Goal: Transaction & Acquisition: Purchase product/service

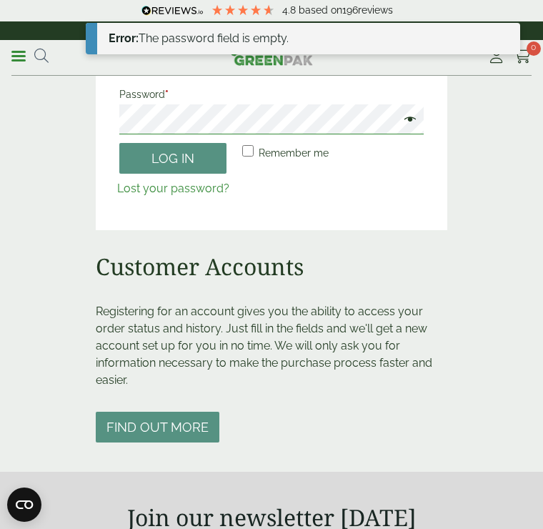
scroll to position [158, 0]
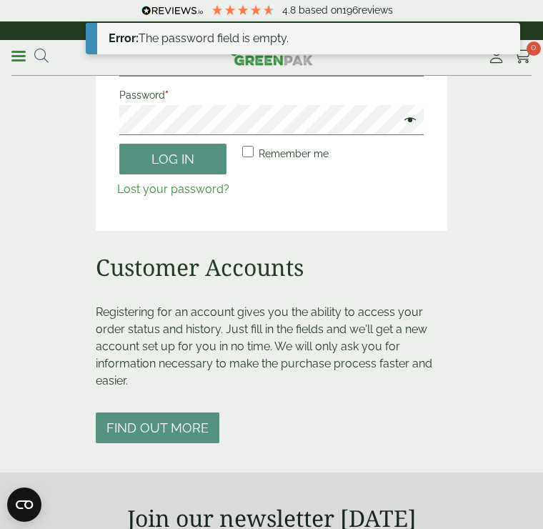
click at [408, 114] on span at bounding box center [406, 121] width 19 height 17
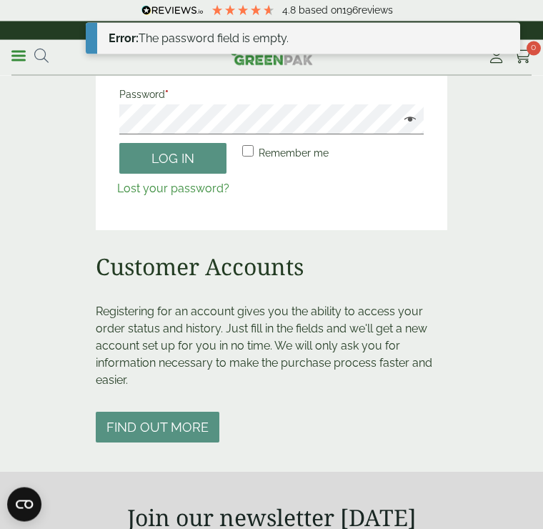
click at [201, 152] on button "Log in" at bounding box center [172, 159] width 107 height 31
click at [422, 128] on circle "Close dialog" at bounding box center [414, 129] width 24 height 24
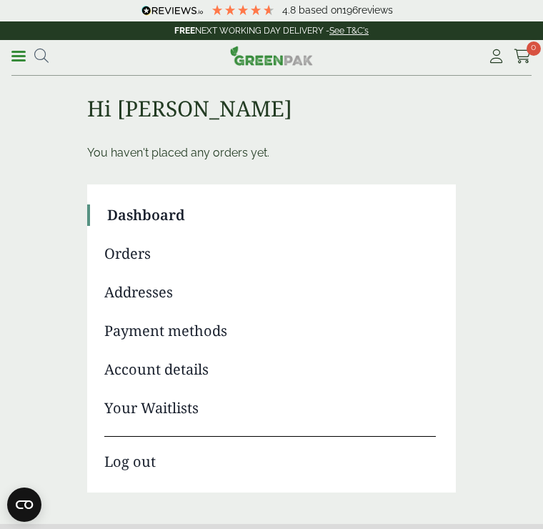
click at [48, 49] on icon at bounding box center [41, 56] width 14 height 14
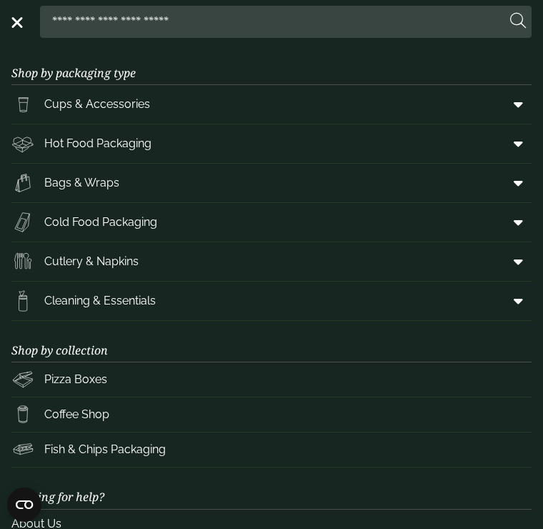
click at [521, 148] on icon at bounding box center [518, 143] width 9 height 14
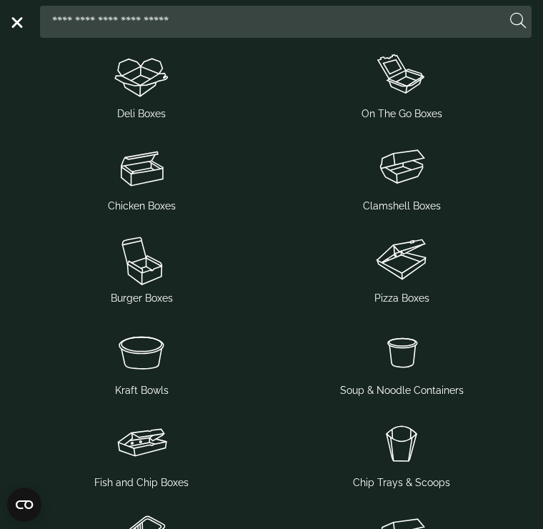
scroll to position [219, 0]
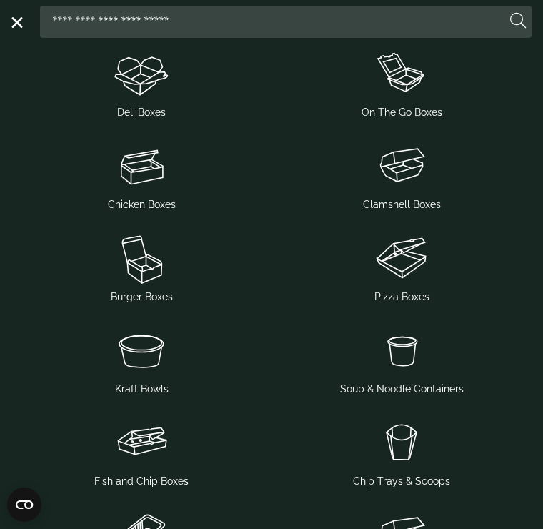
click at [158, 349] on img at bounding box center [141, 349] width 249 height 57
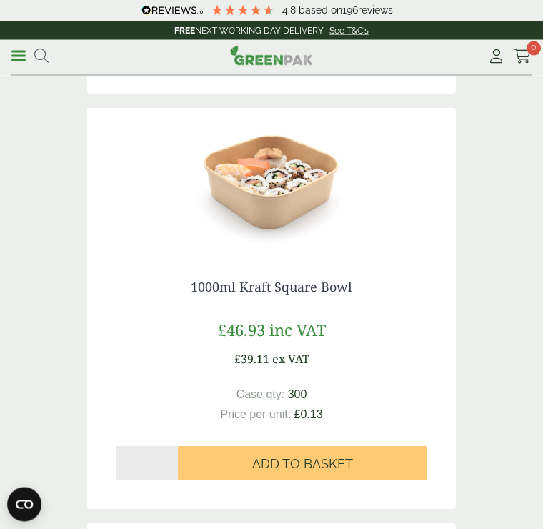
scroll to position [4299, 0]
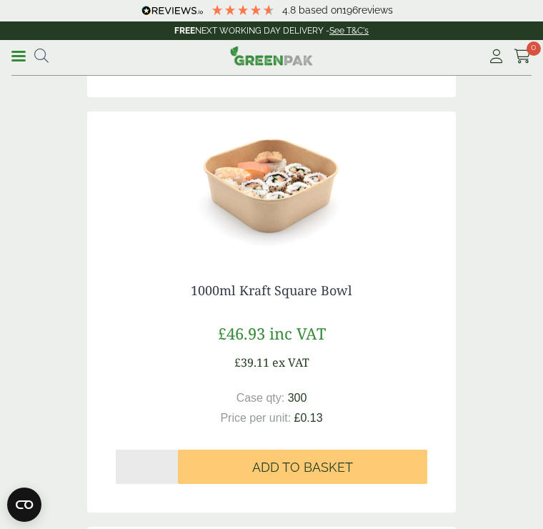
click at [157, 462] on input "*" at bounding box center [147, 466] width 62 height 34
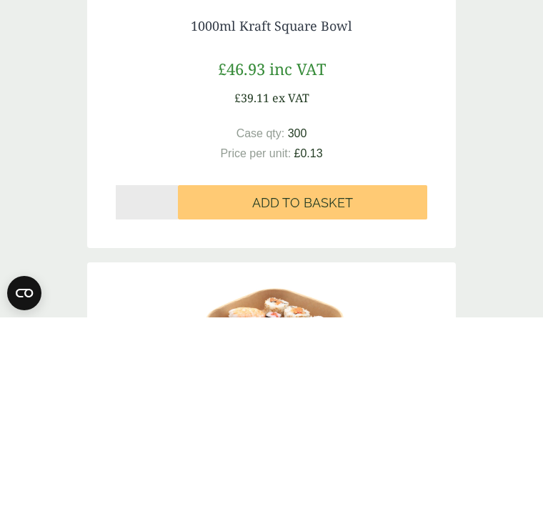
type input "*"
click at [356, 396] on button "Add to Basket" at bounding box center [302, 413] width 249 height 34
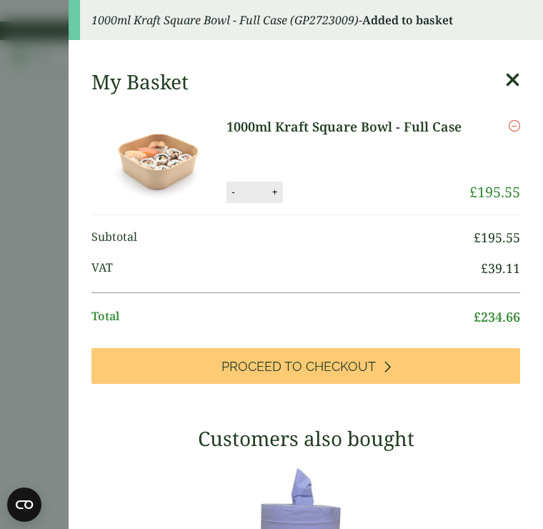
click at [515, 76] on icon at bounding box center [512, 80] width 15 height 20
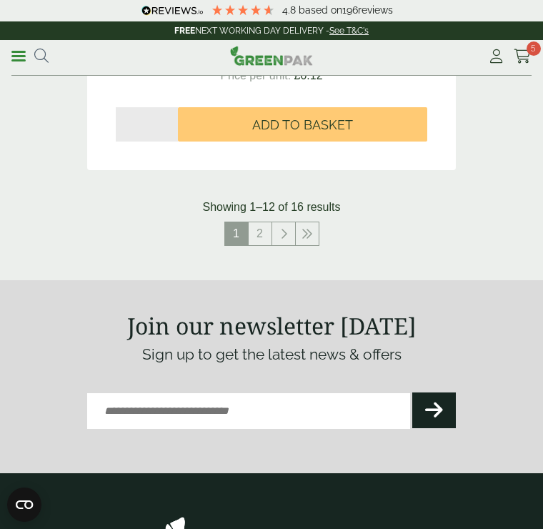
scroll to position [4961, 0]
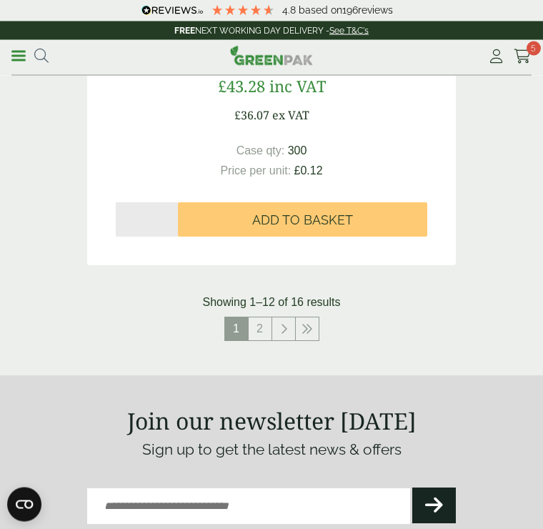
click at [264, 325] on link "2" at bounding box center [260, 329] width 23 height 23
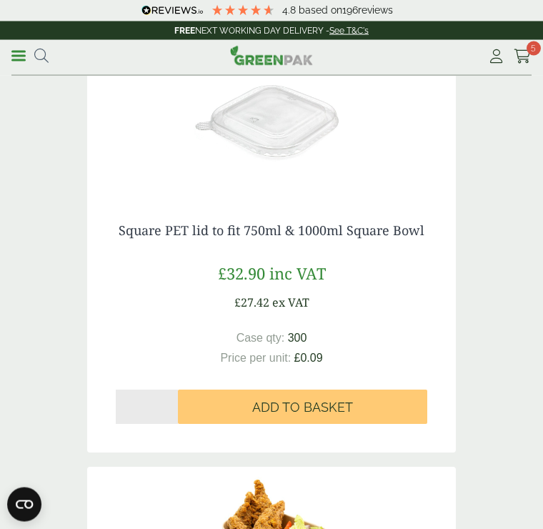
scroll to position [627, 0]
click at [154, 406] on input "*" at bounding box center [147, 406] width 62 height 34
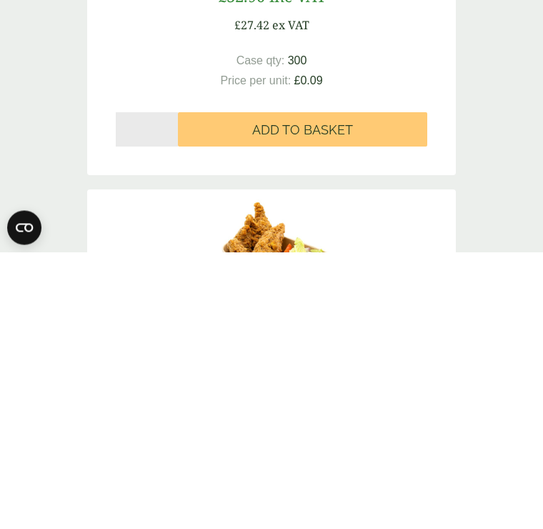
type input "*"
click at [343, 389] on button "Add to Basket" at bounding box center [302, 406] width 249 height 34
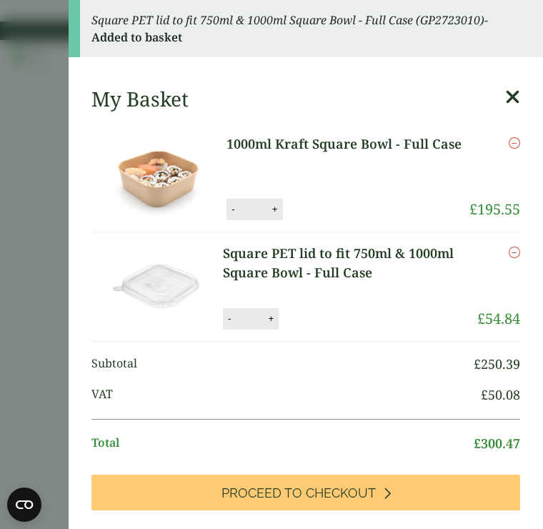
click at [179, 288] on img at bounding box center [158, 287] width 129 height 86
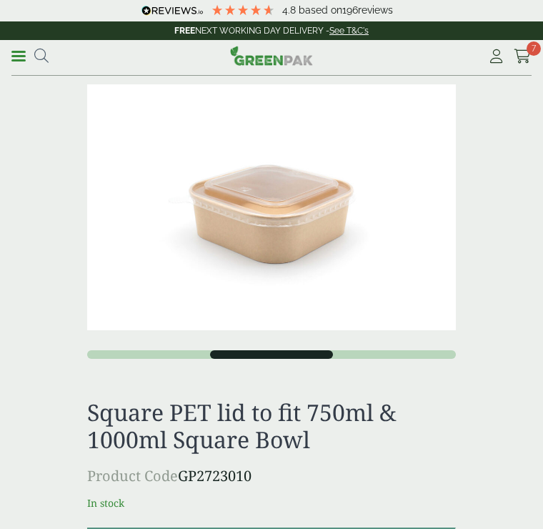
click at [45, 55] on icon at bounding box center [41, 56] width 14 height 14
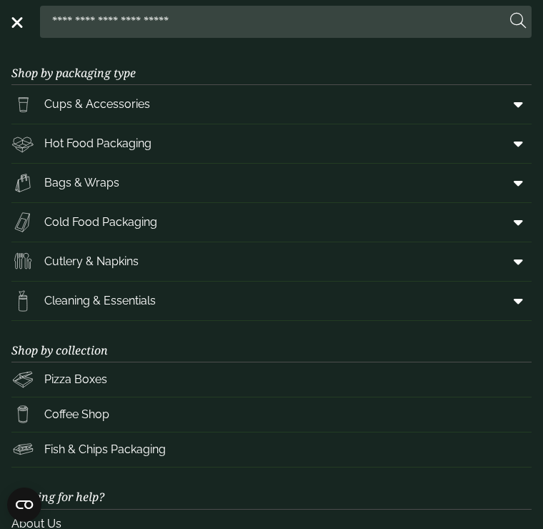
click at [18, 27] on link "Menu" at bounding box center [16, 21] width 14 height 14
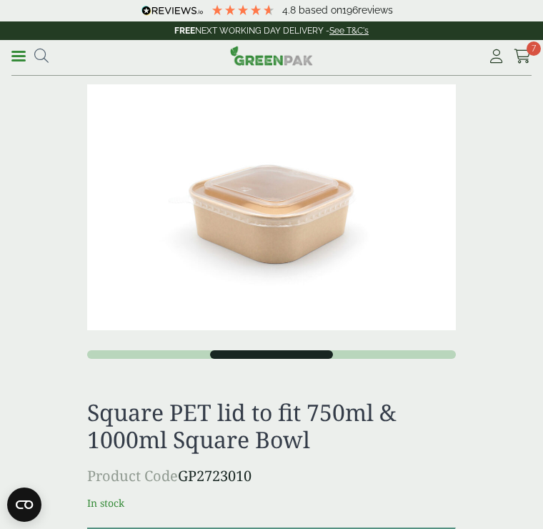
click at [19, 57] on link "Menu" at bounding box center [18, 55] width 14 height 14
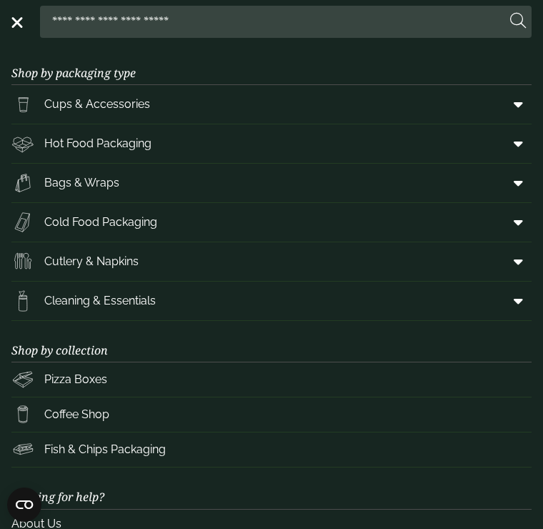
click at [519, 104] on icon at bounding box center [518, 104] width 9 height 14
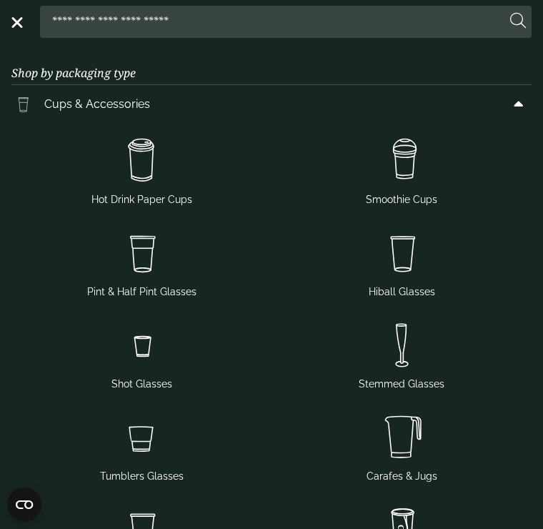
click at [150, 156] on img at bounding box center [141, 160] width 249 height 57
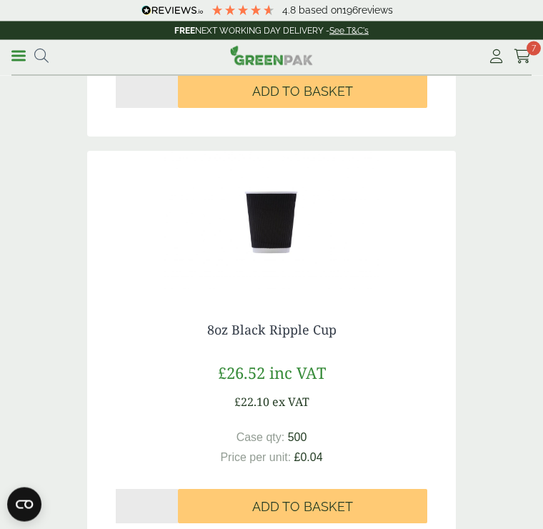
scroll to position [1375, 0]
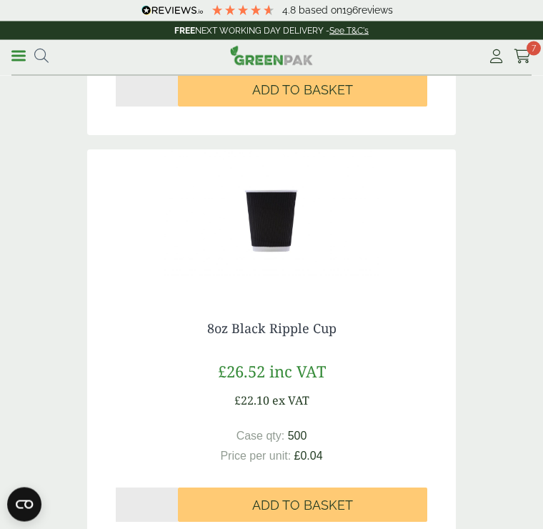
click at [307, 499] on span "Add to Basket" at bounding box center [302, 506] width 101 height 16
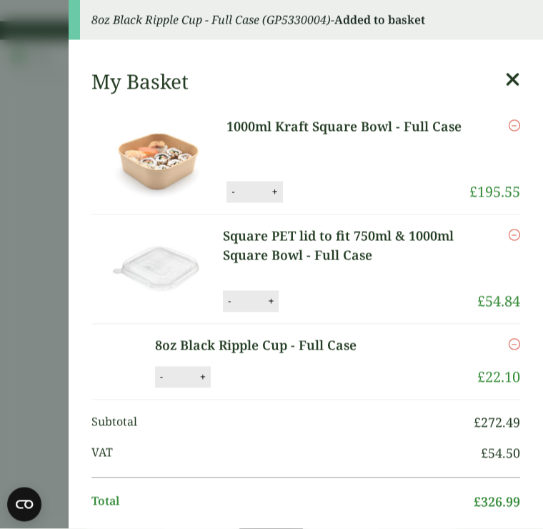
scroll to position [1460, 0]
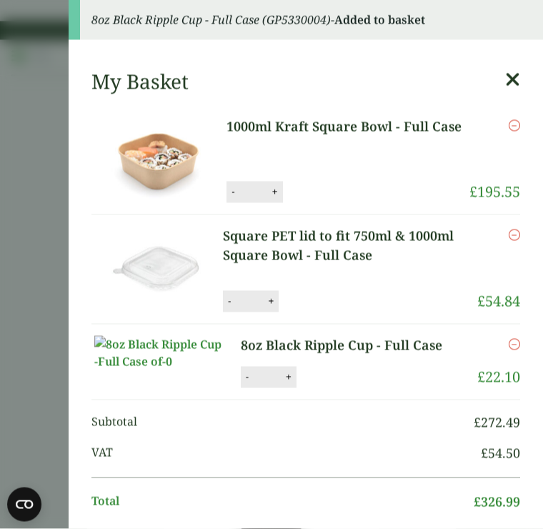
click at [513, 339] on icon "Remove this item" at bounding box center [514, 344] width 11 height 11
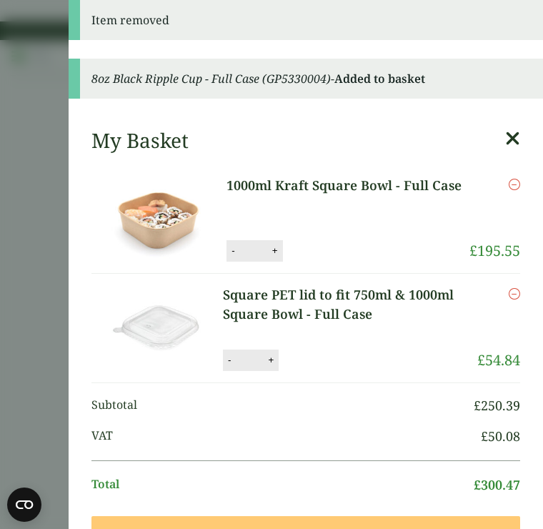
click at [50, 227] on aside "Item removed 8oz Black Ripple Cup - Full Case (GP5330004) - Added to basket My …" at bounding box center [271, 264] width 543 height 529
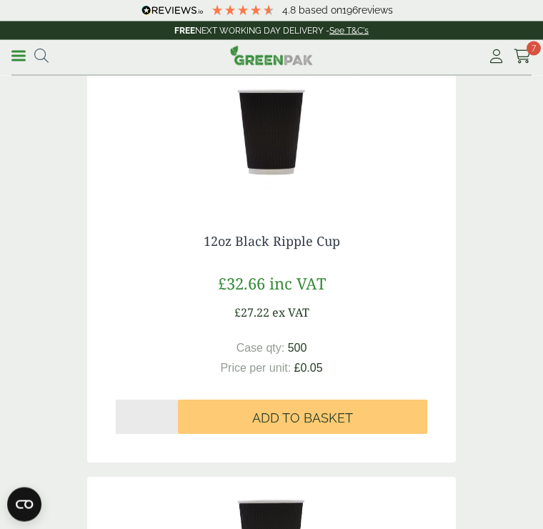
scroll to position [1878, 0]
click at [321, 421] on span "Add to Basket" at bounding box center [302, 418] width 101 height 16
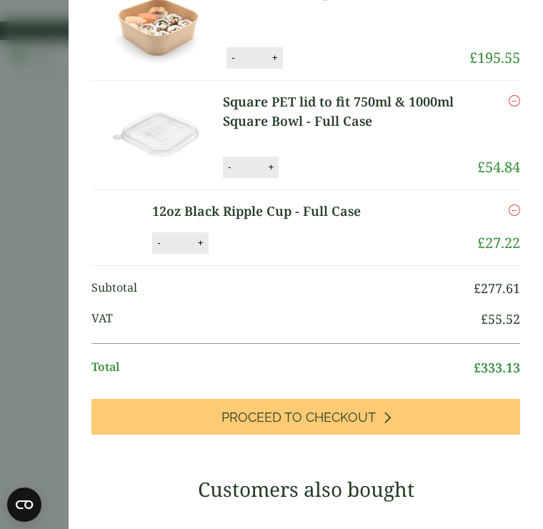
scroll to position [29, 0]
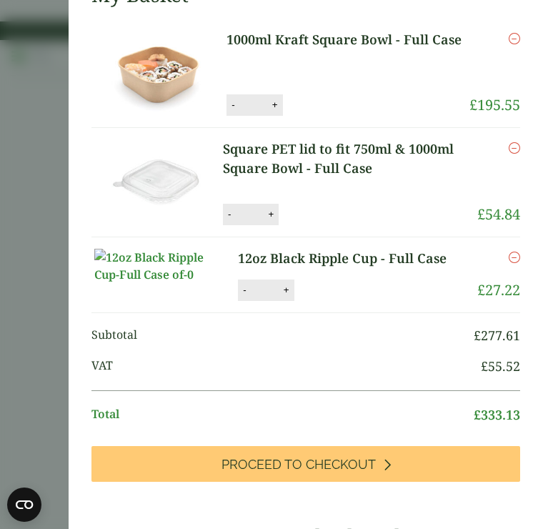
click at [394, 481] on link "Proceed to Checkout" at bounding box center [305, 464] width 429 height 36
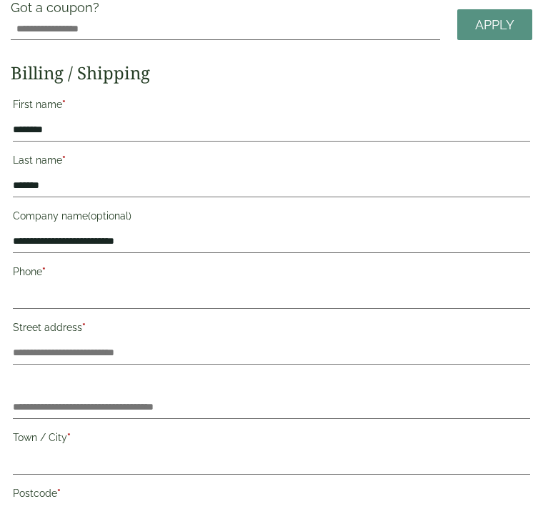
scroll to position [173, 0]
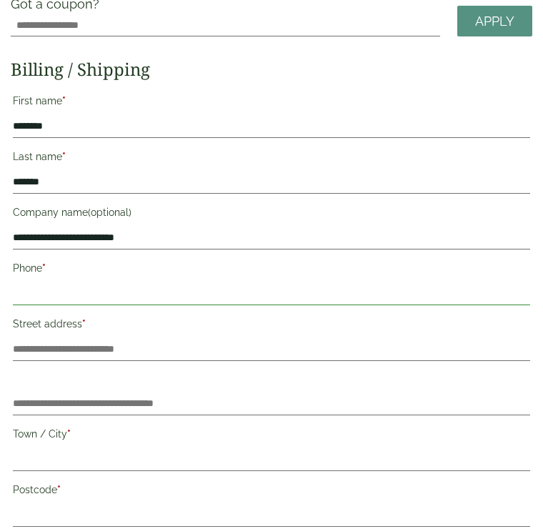
click at [447, 295] on input "Phone *" at bounding box center [271, 294] width 517 height 23
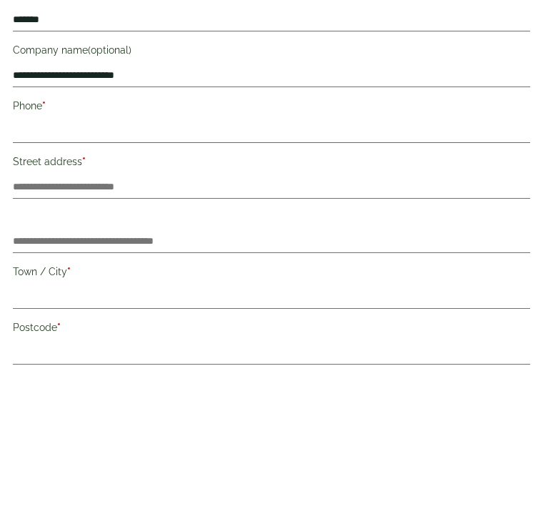
type input "*"
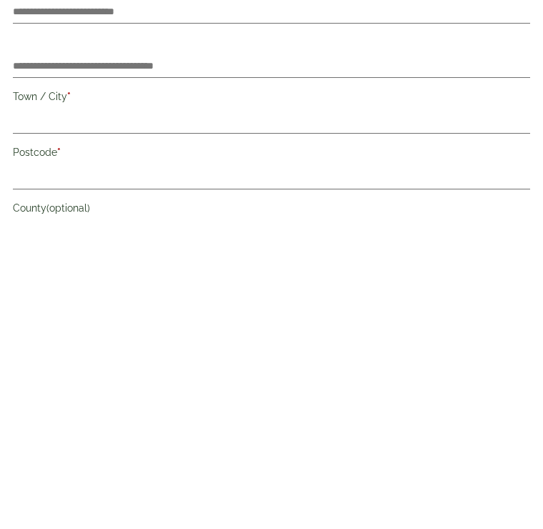
scroll to position [223, 0]
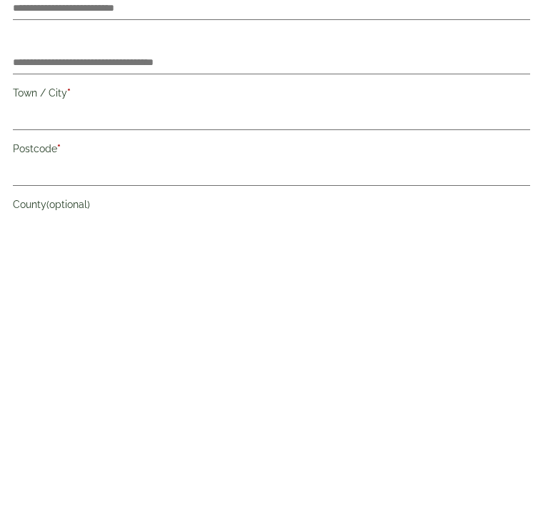
type input "**********"
click at [190, 454] on input "Postcode *" at bounding box center [271, 465] width 517 height 23
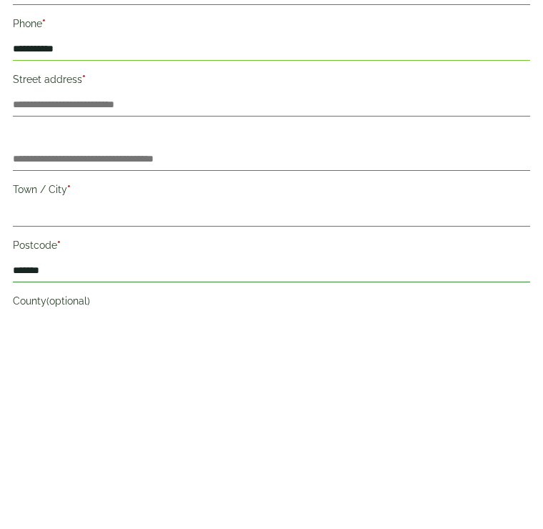
type input "*******"
click at [186, 289] on input "Street address *" at bounding box center [271, 300] width 517 height 23
type input "*"
type input "**********"
click at [168, 343] on input "Flat, suite, unit, etc. (optional)" at bounding box center [271, 354] width 517 height 23
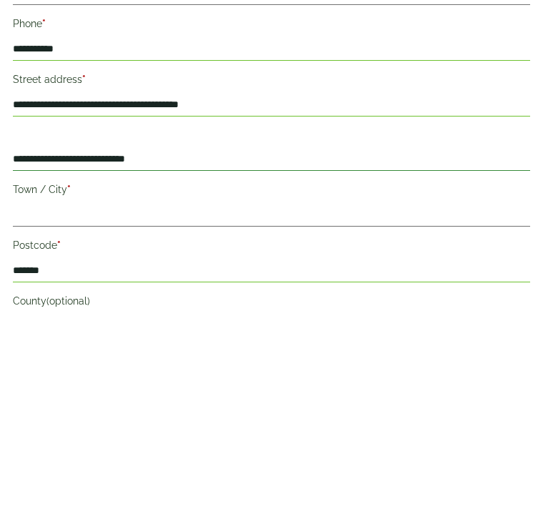
type input "**********"
click at [191, 399] on input "Town / City *" at bounding box center [271, 410] width 517 height 23
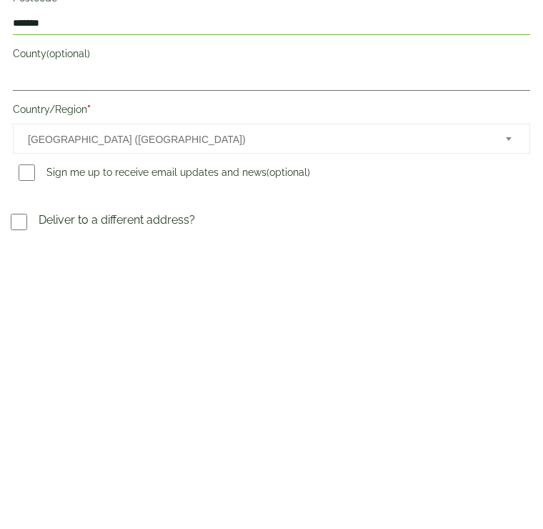
scroll to position [375, 0]
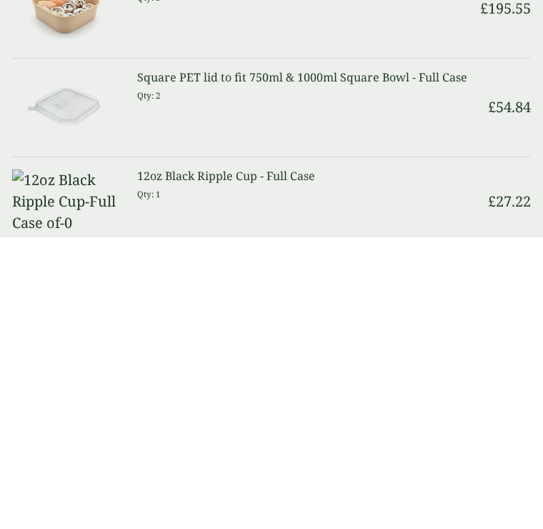
type input "******"
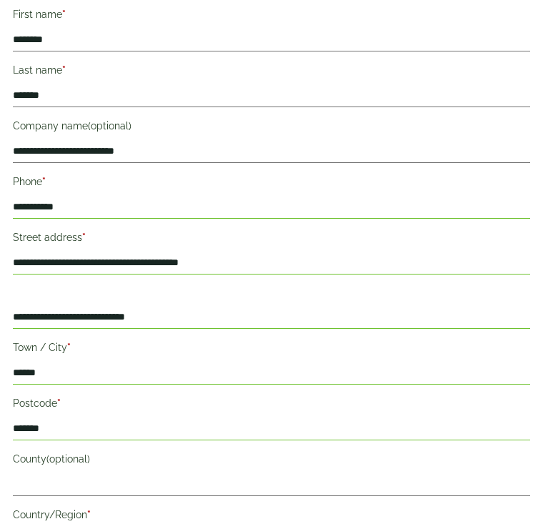
scroll to position [260, 0]
click at [253, 264] on input "**********" at bounding box center [271, 262] width 517 height 23
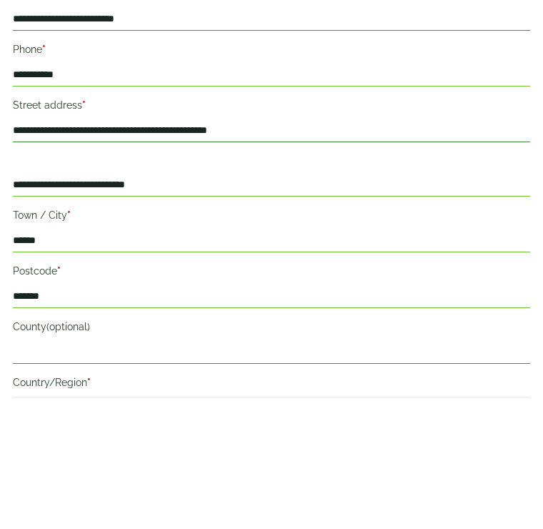
type input "**********"
click at [58, 306] on input "**********" at bounding box center [271, 317] width 517 height 23
click at [54, 306] on input "**********" at bounding box center [271, 317] width 517 height 23
click at [55, 306] on input "**********" at bounding box center [271, 317] width 517 height 23
click at [58, 306] on input "**********" at bounding box center [271, 317] width 517 height 23
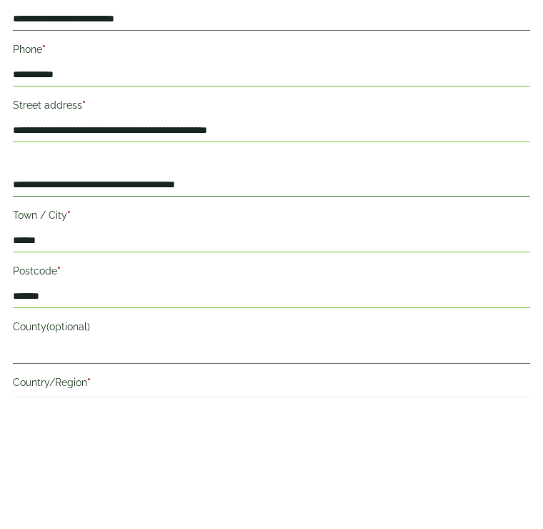
type input "**********"
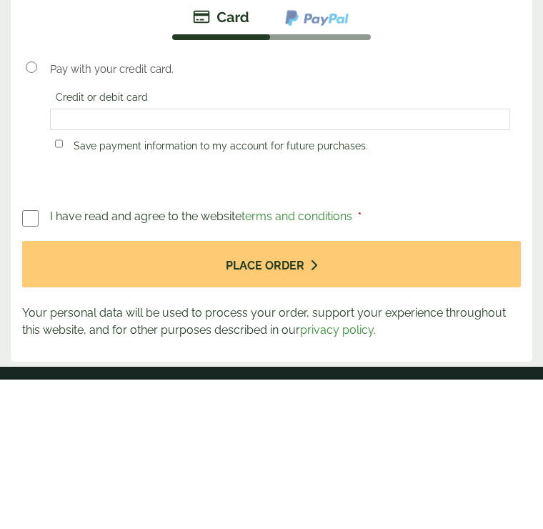
scroll to position [1584, 0]
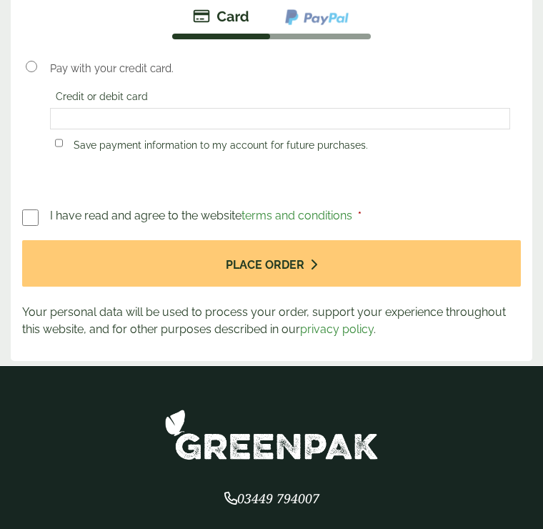
click at [303, 269] on button "Place order" at bounding box center [271, 263] width 499 height 46
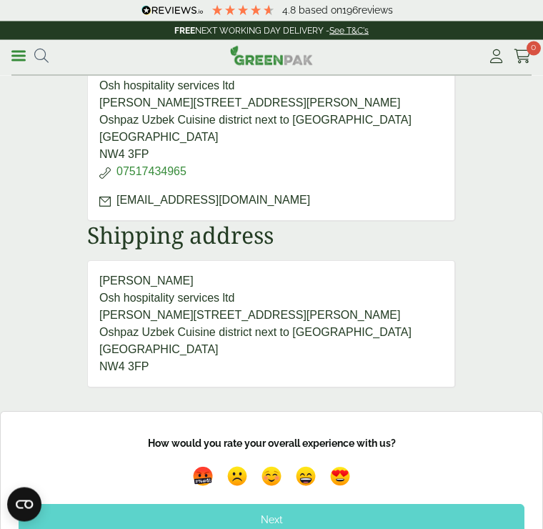
scroll to position [771, 0]
click at [342, 474] on img at bounding box center [339, 475] width 27 height 27
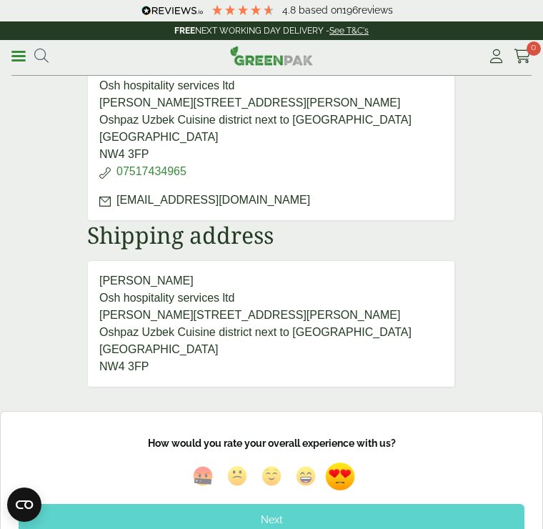
click at [358, 506] on div "Next" at bounding box center [272, 519] width 506 height 31
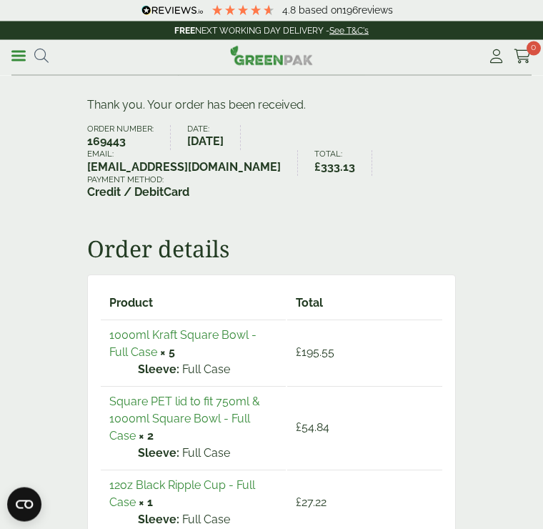
scroll to position [0, 0]
